Goal: Information Seeking & Learning: Learn about a topic

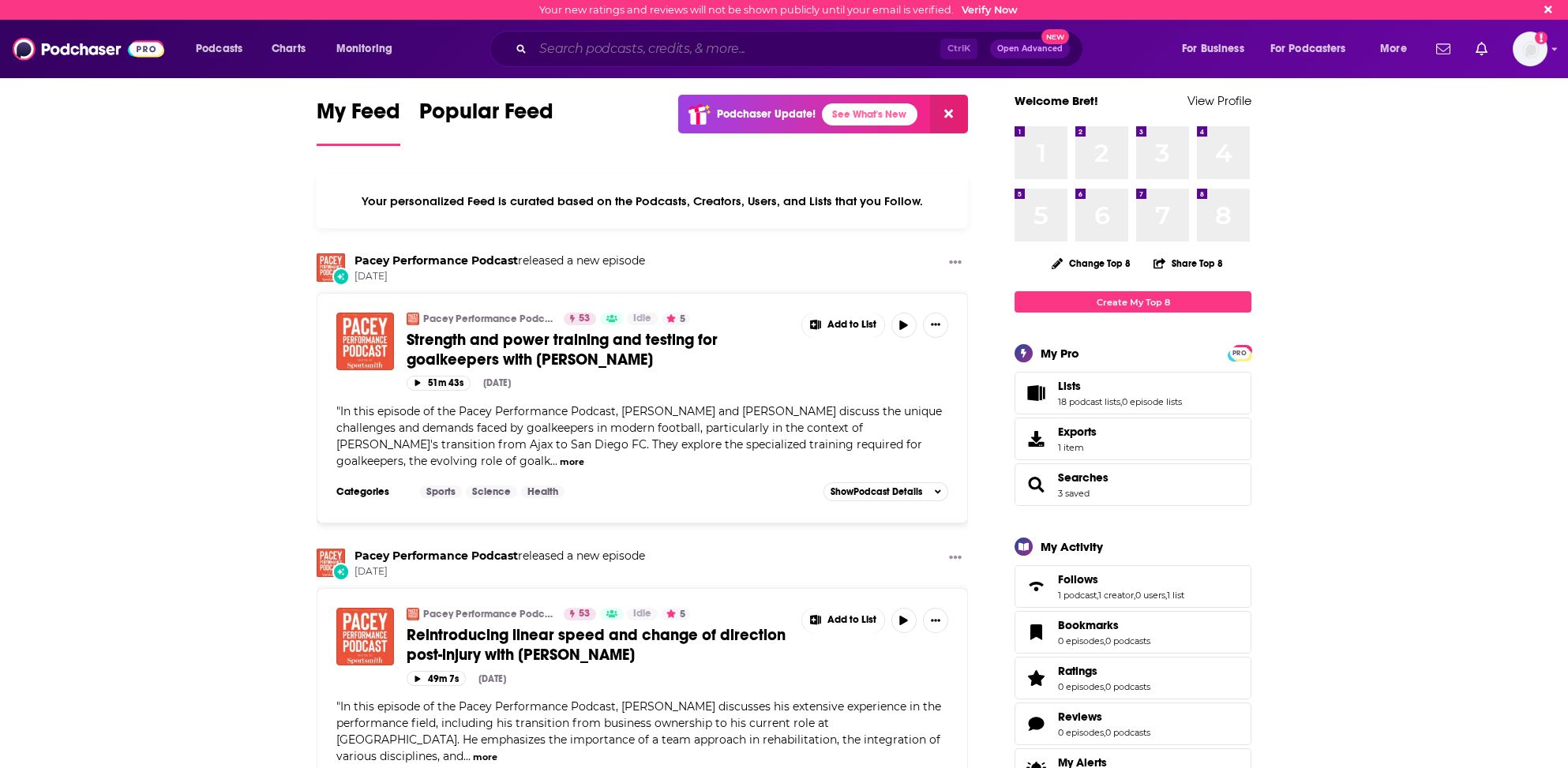
click at [645, 50] on input "Search podcasts, credits, & more..." at bounding box center [737, 49] width 408 height 25
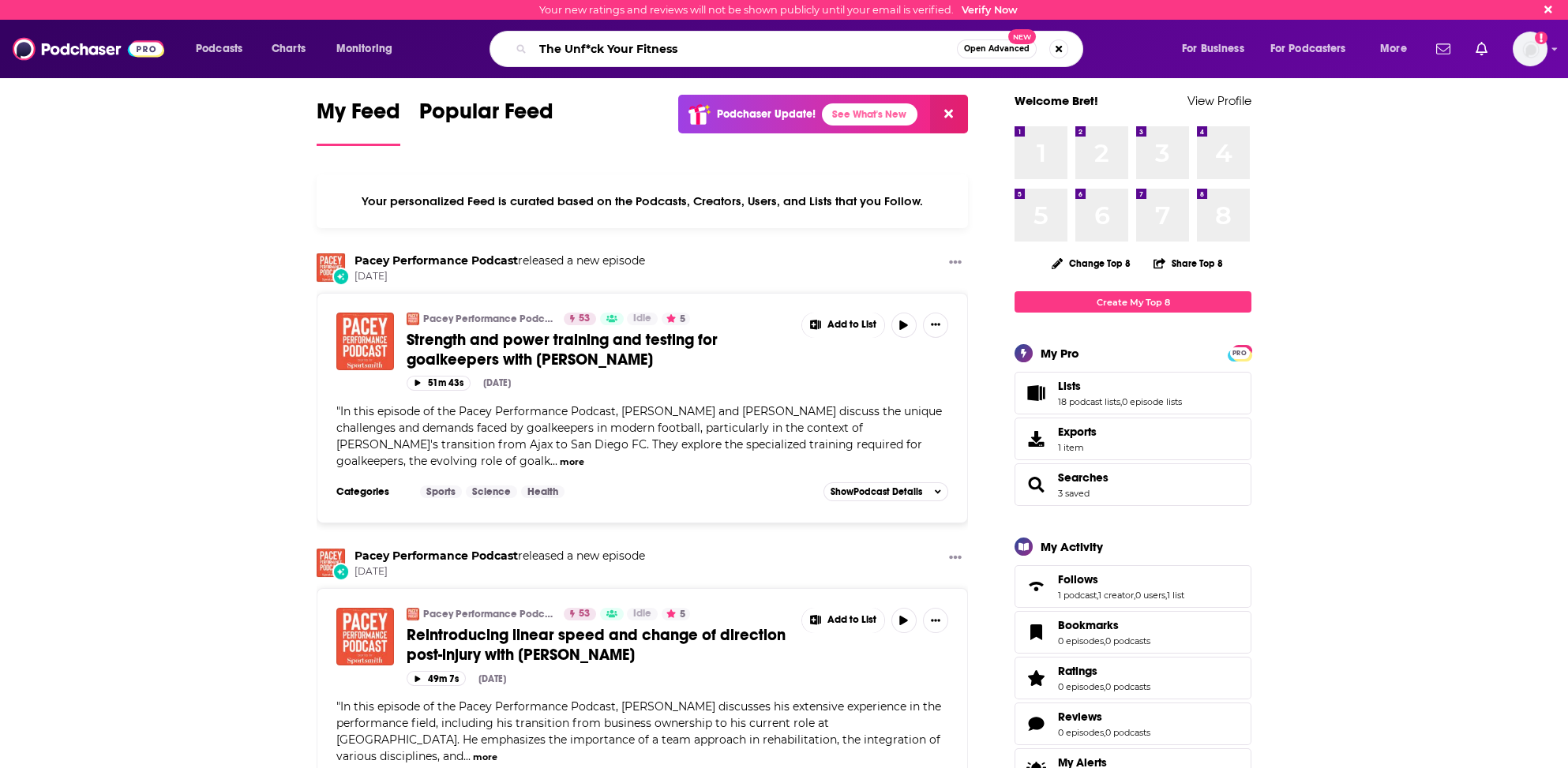
type input "The Unf*ck Your Fitness"
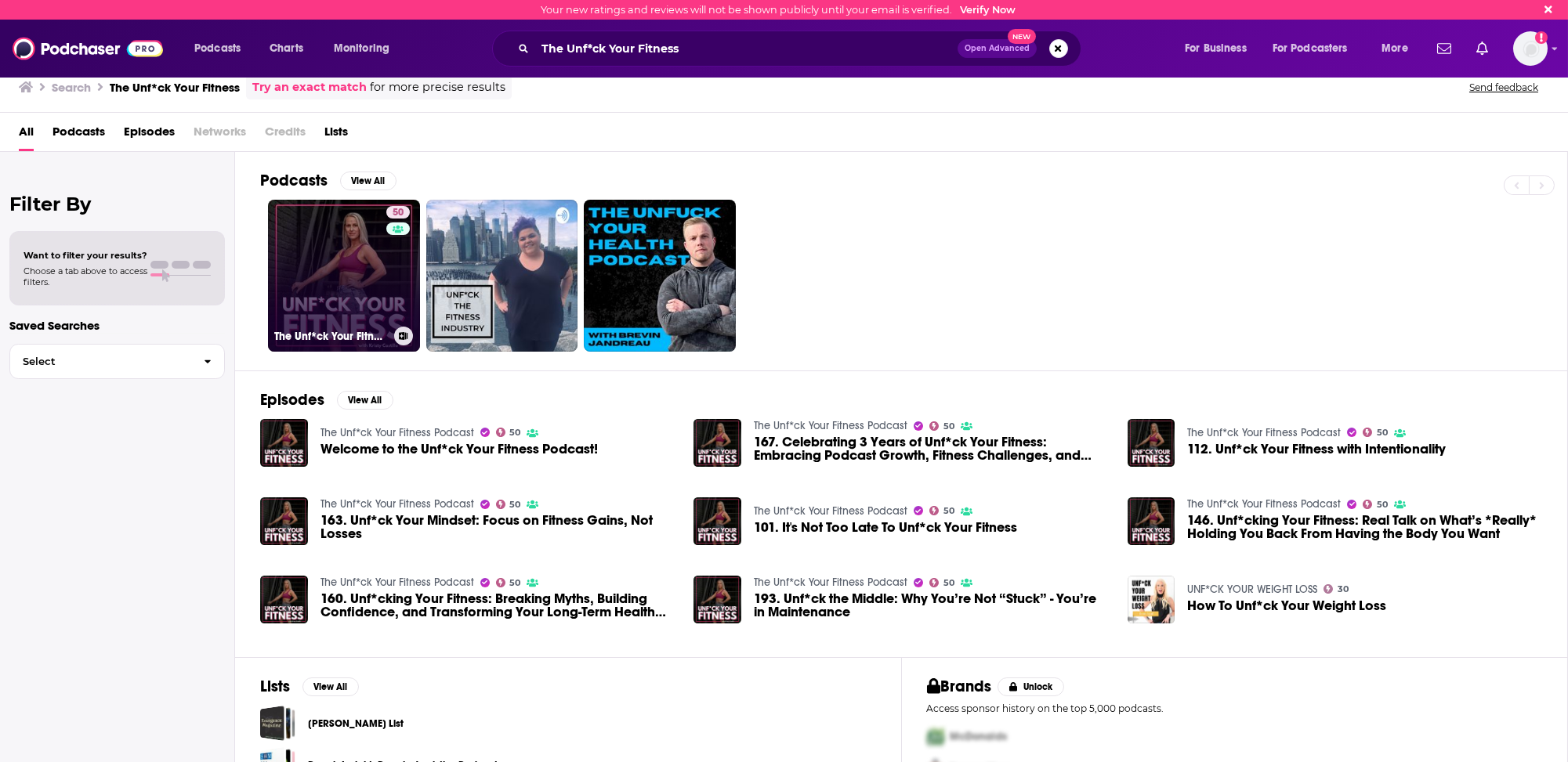
click at [359, 284] on link "50 The Unf*ck Your Fitness Podcast" at bounding box center [344, 276] width 152 height 152
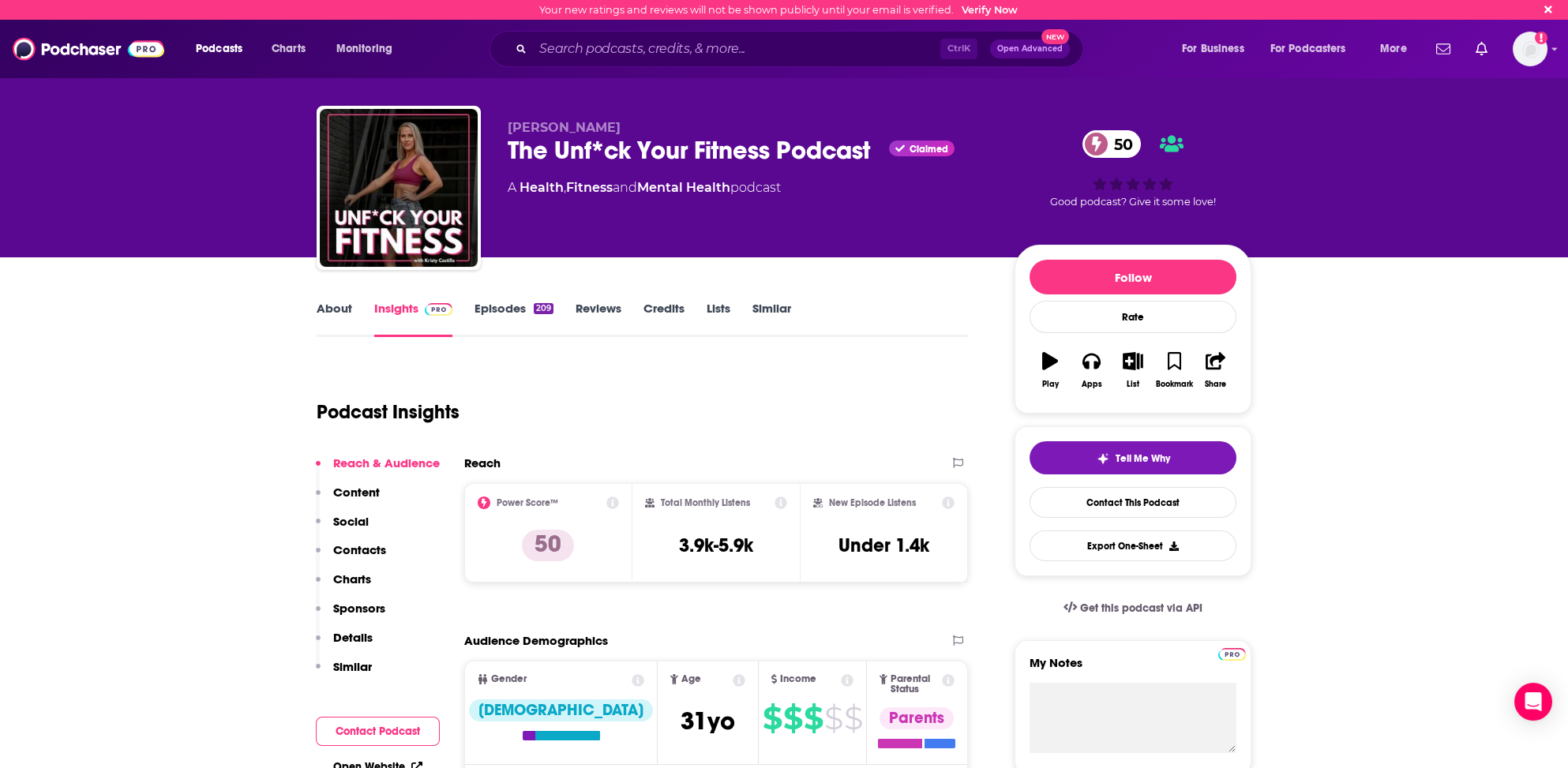
click at [330, 307] on link "About" at bounding box center [334, 319] width 36 height 37
